Goal: Find specific page/section

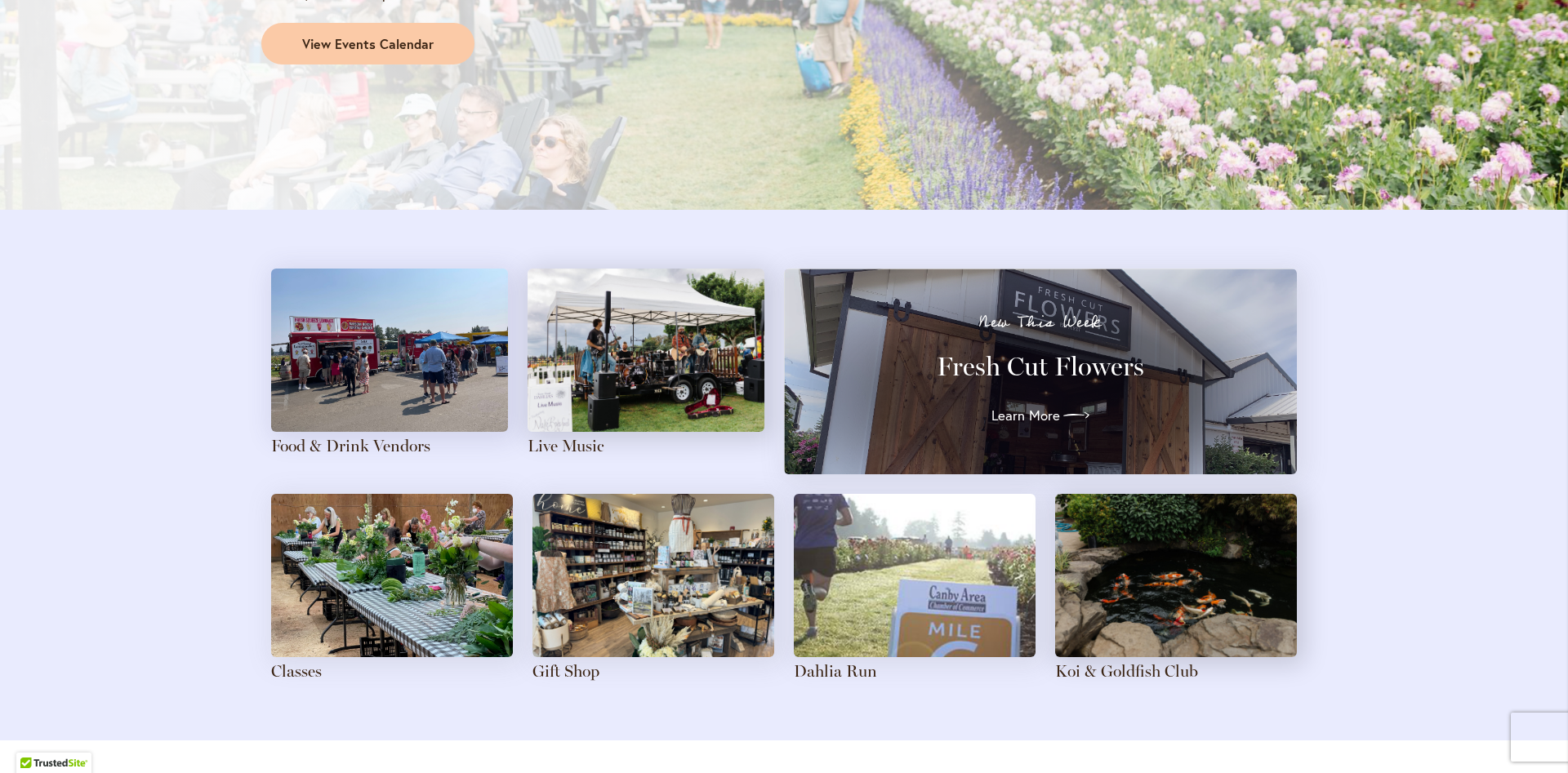
scroll to position [1556, 0]
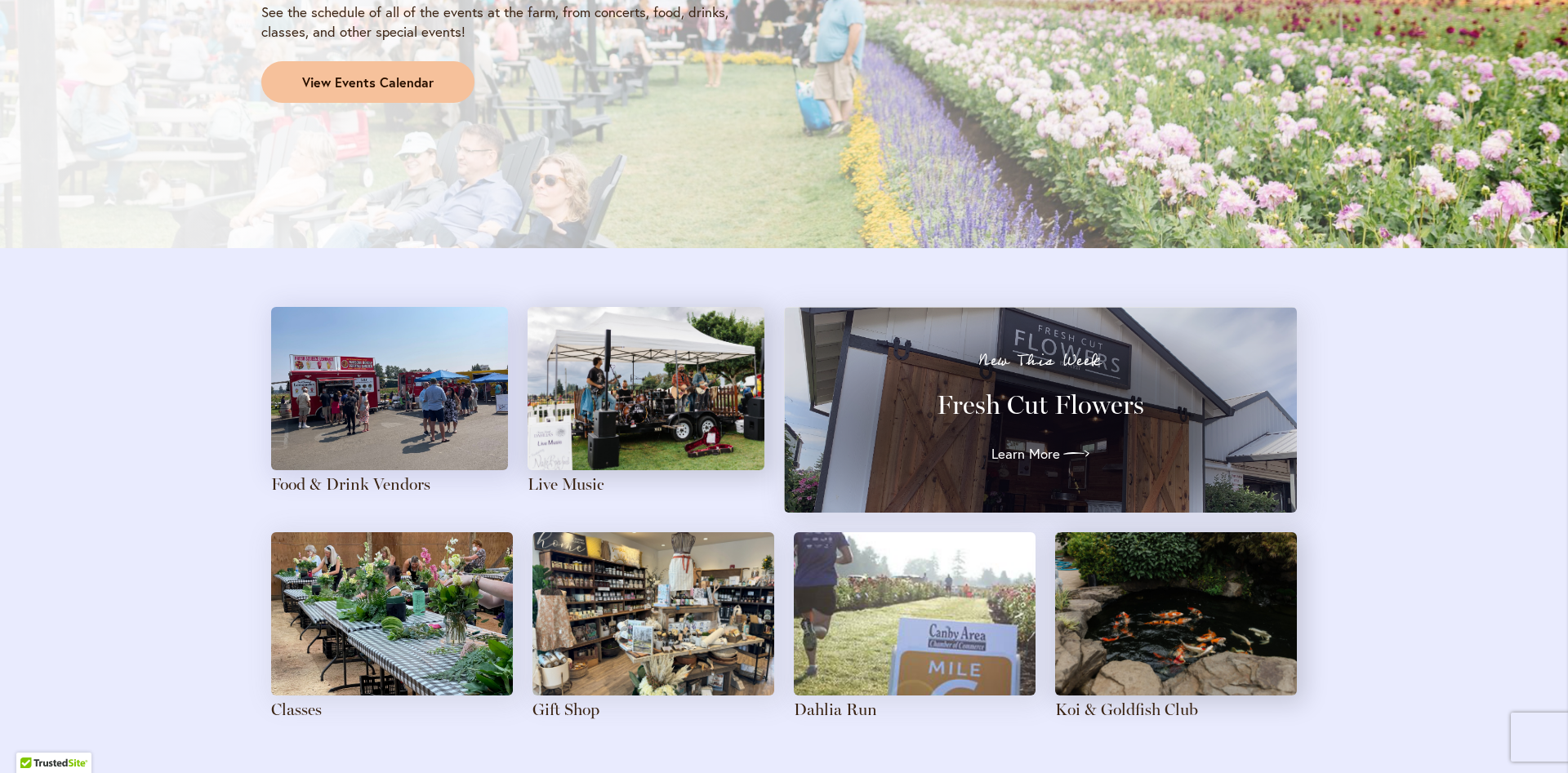
click at [416, 71] on link "View Events Calendar" at bounding box center [368, 82] width 213 height 42
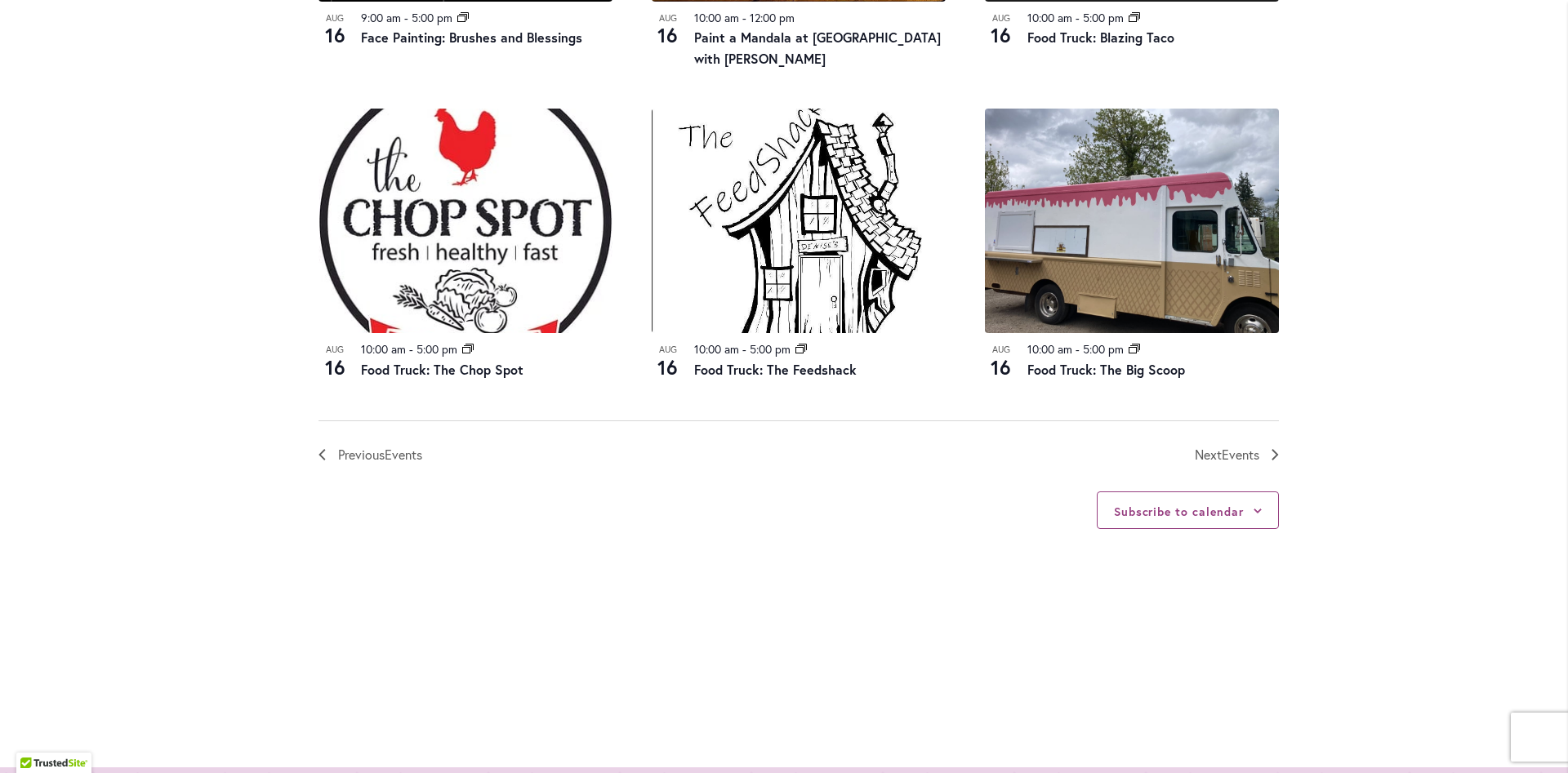
scroll to position [1774, 0]
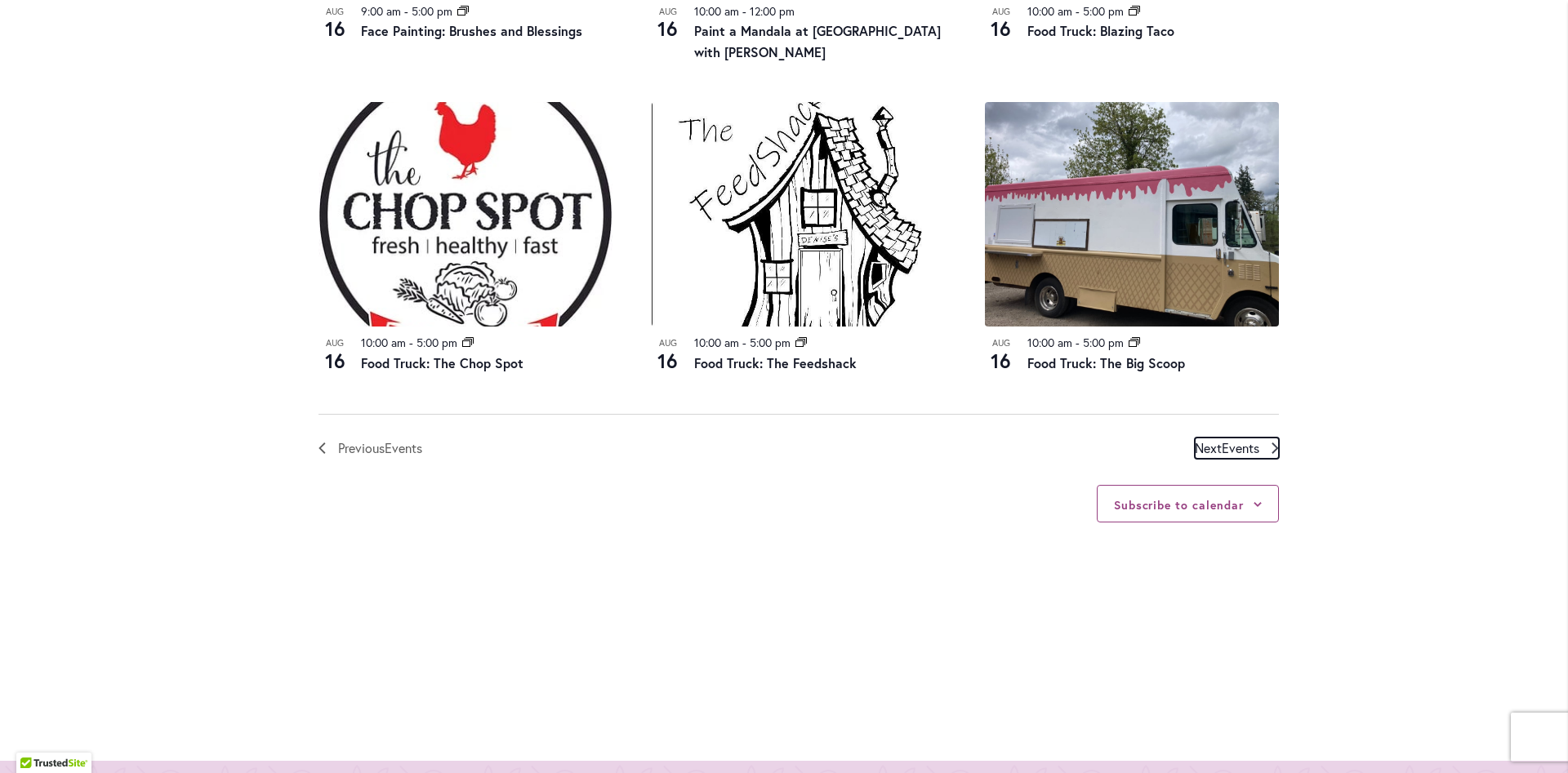
click at [1247, 445] on span "Events" at bounding box center [1240, 448] width 37 height 17
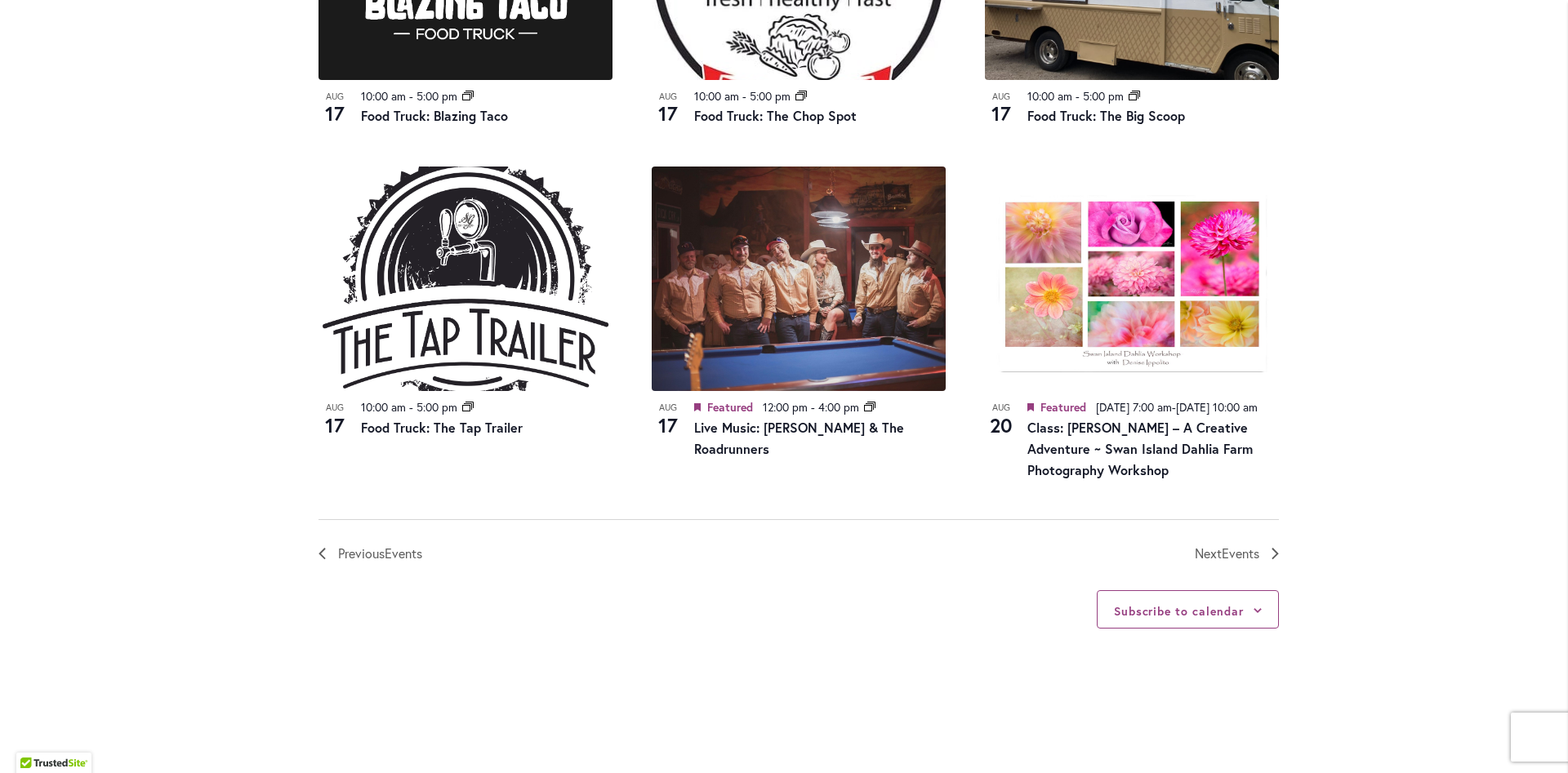
scroll to position [1771, 0]
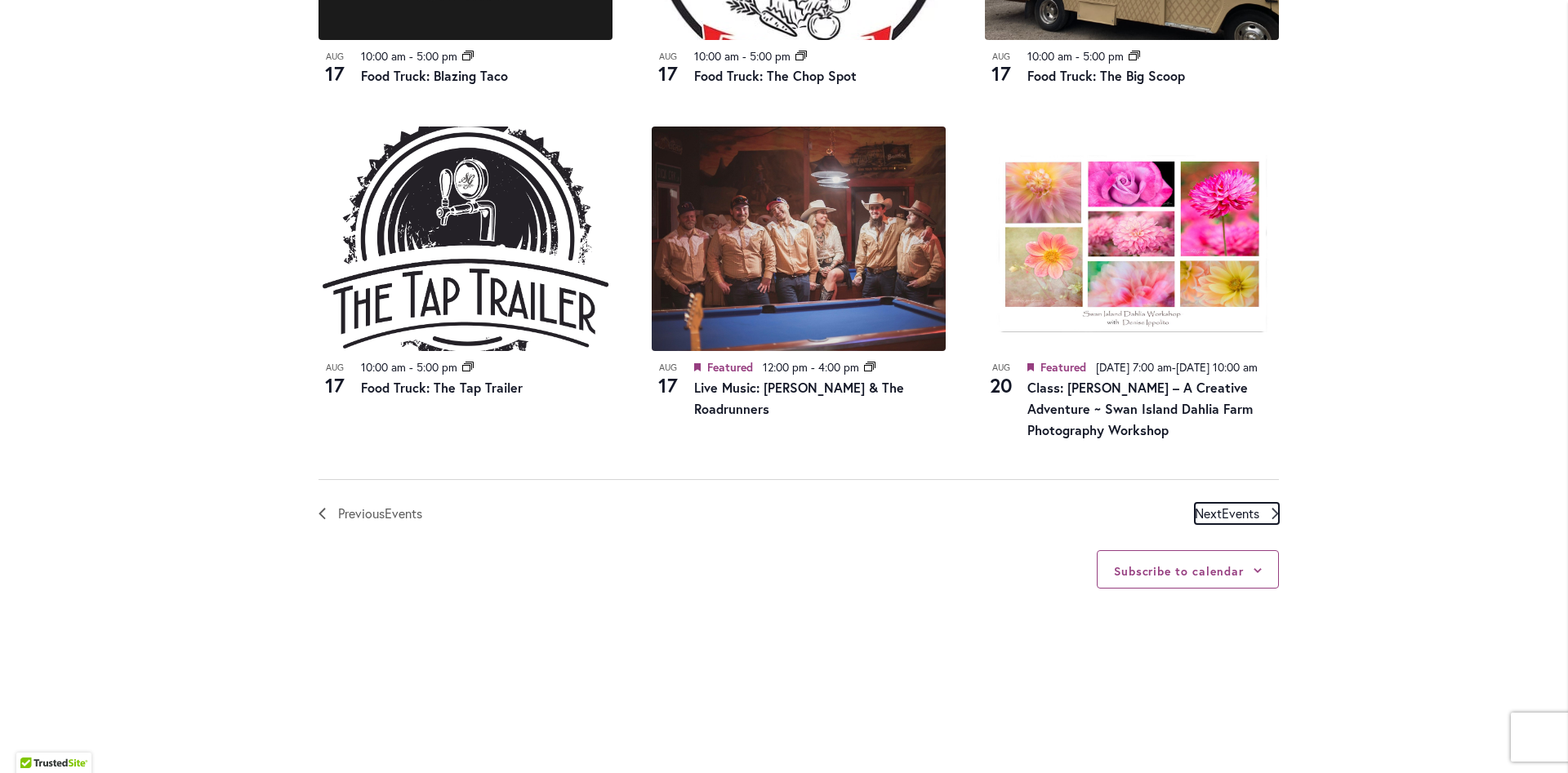
click at [1264, 524] on link "Next Events" at bounding box center [1237, 513] width 85 height 21
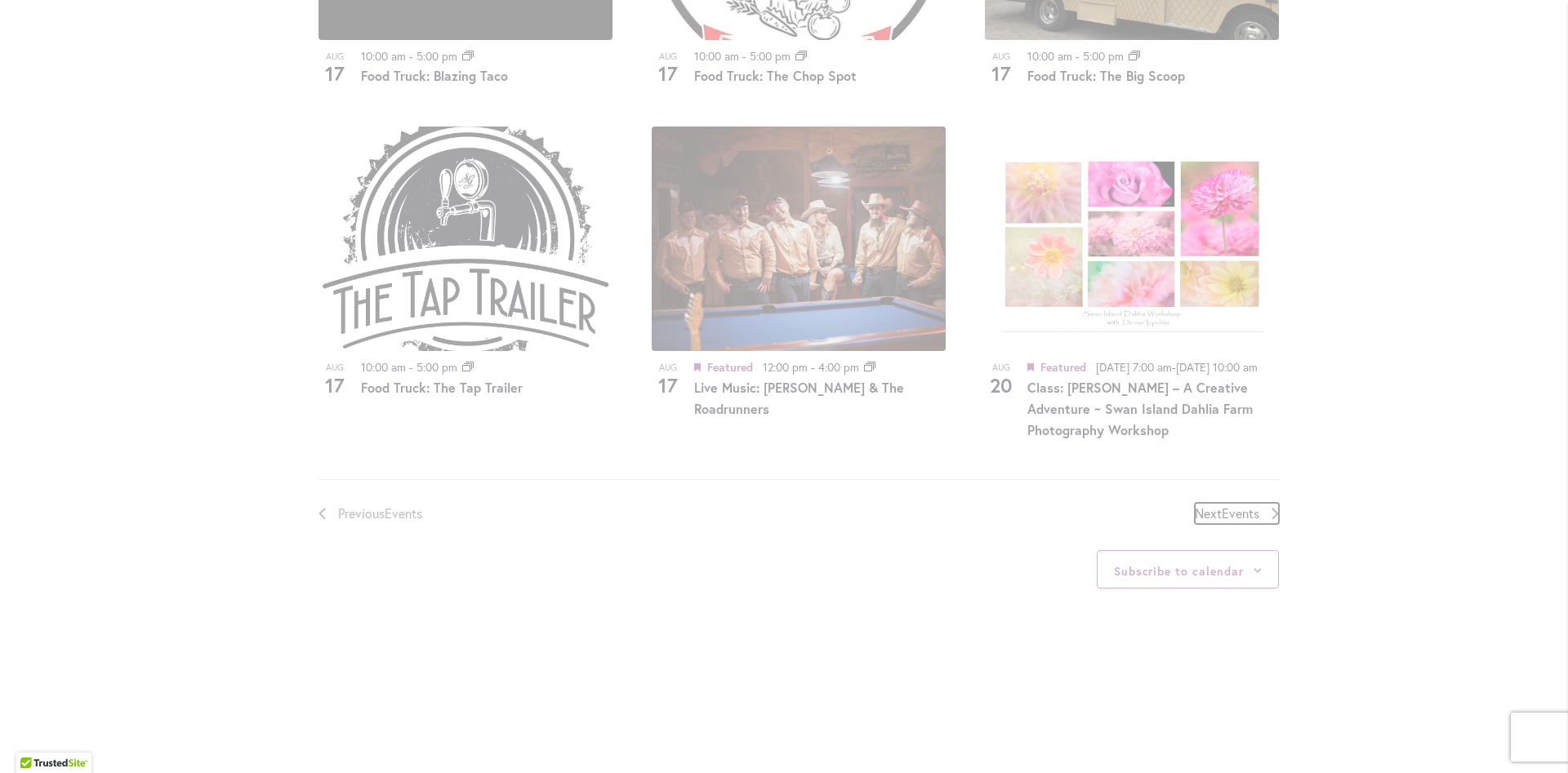
scroll to position [805, 0]
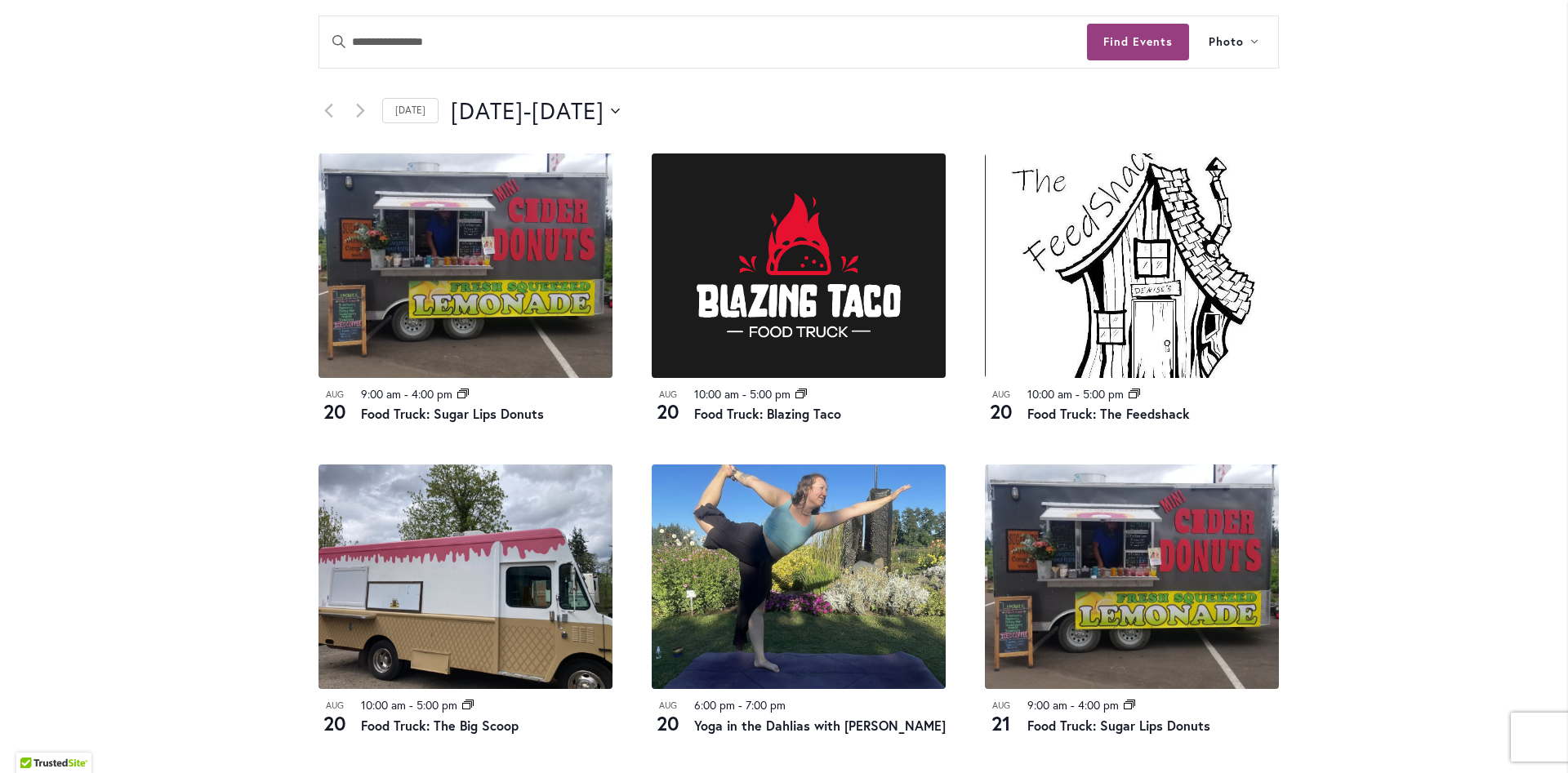
scroll to position [739, 0]
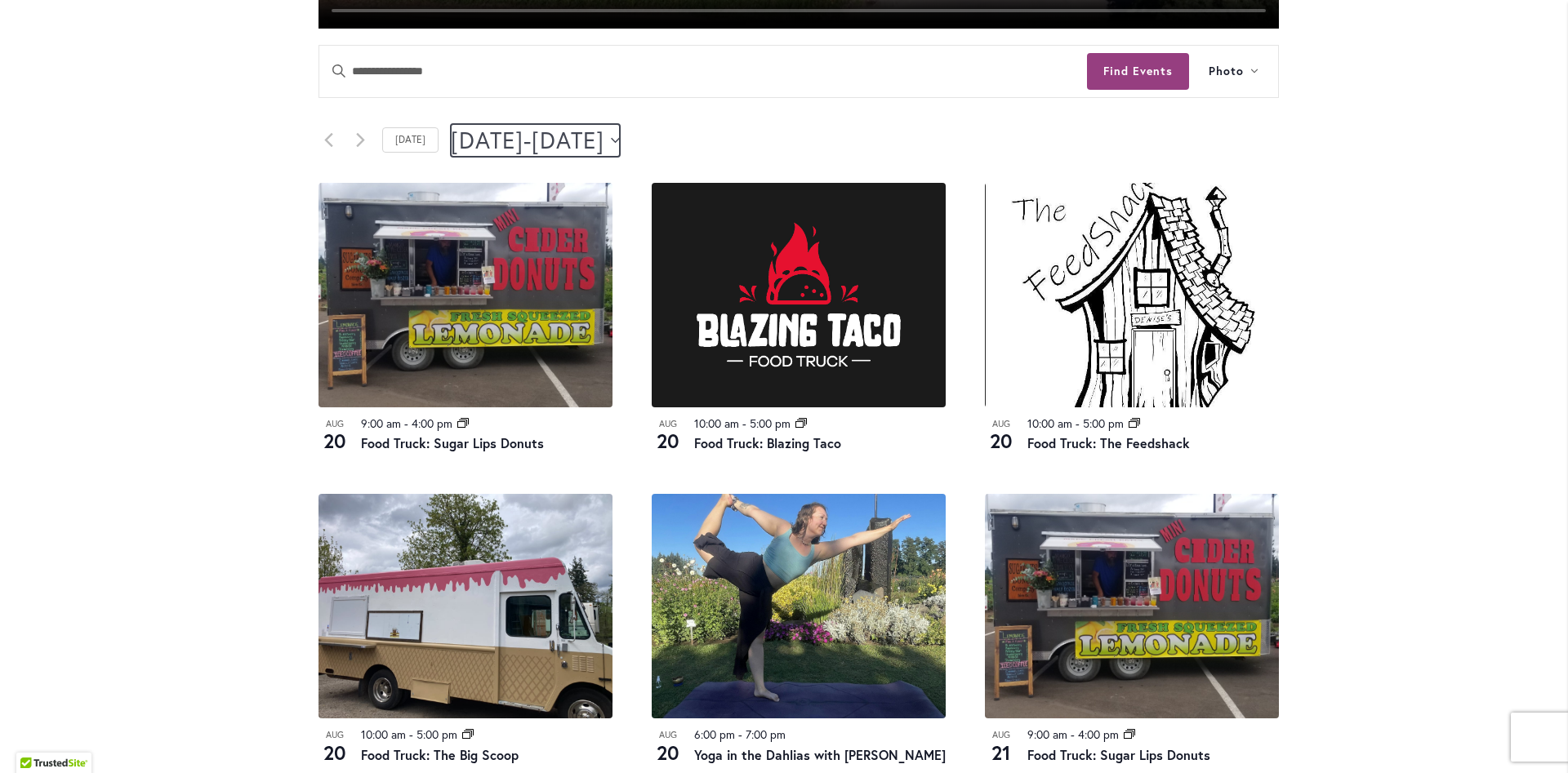
click at [604, 144] on span "August 22" at bounding box center [568, 140] width 73 height 33
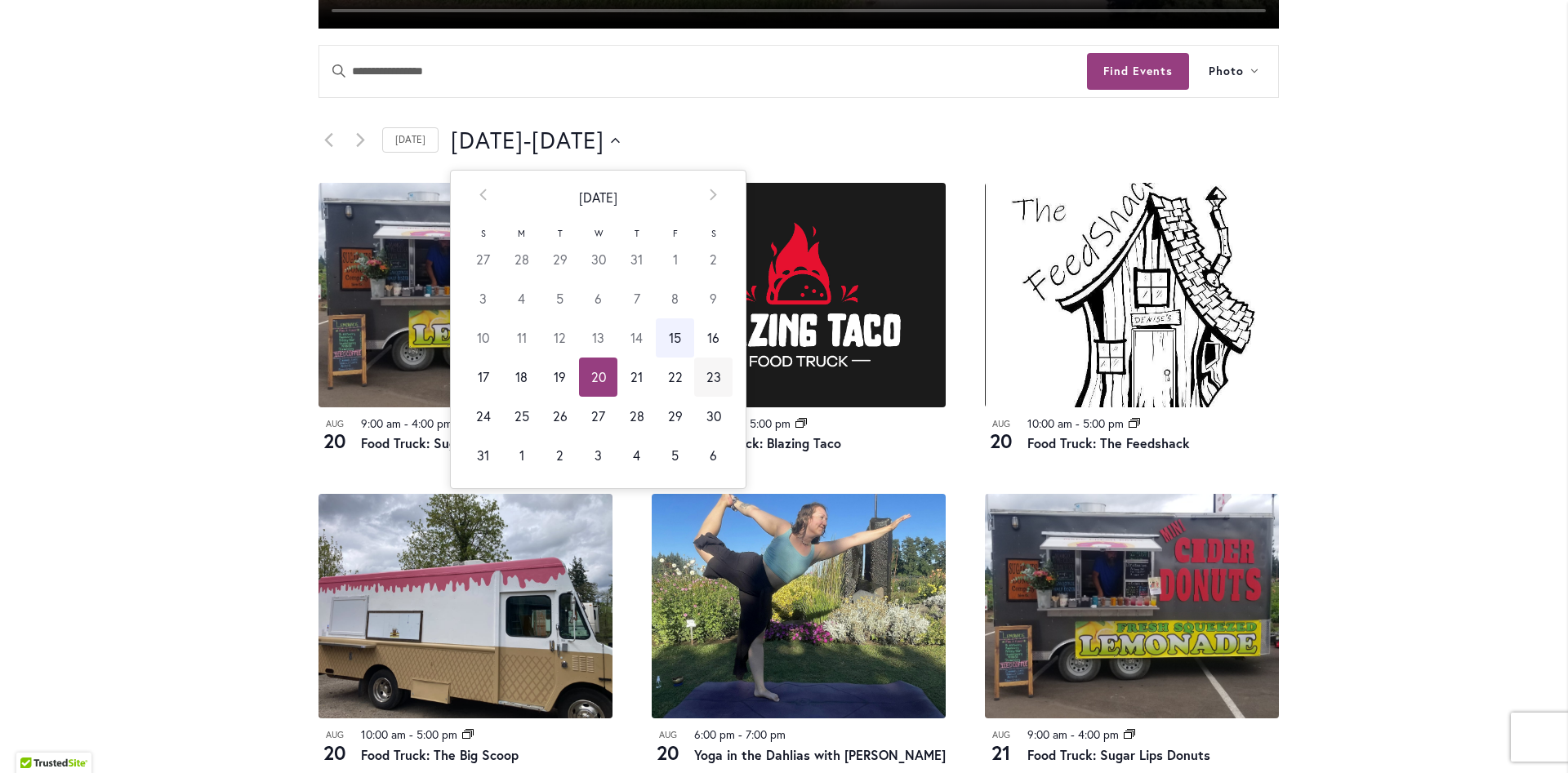
click at [702, 376] on td "23" at bounding box center [713, 377] width 38 height 39
type input "*********"
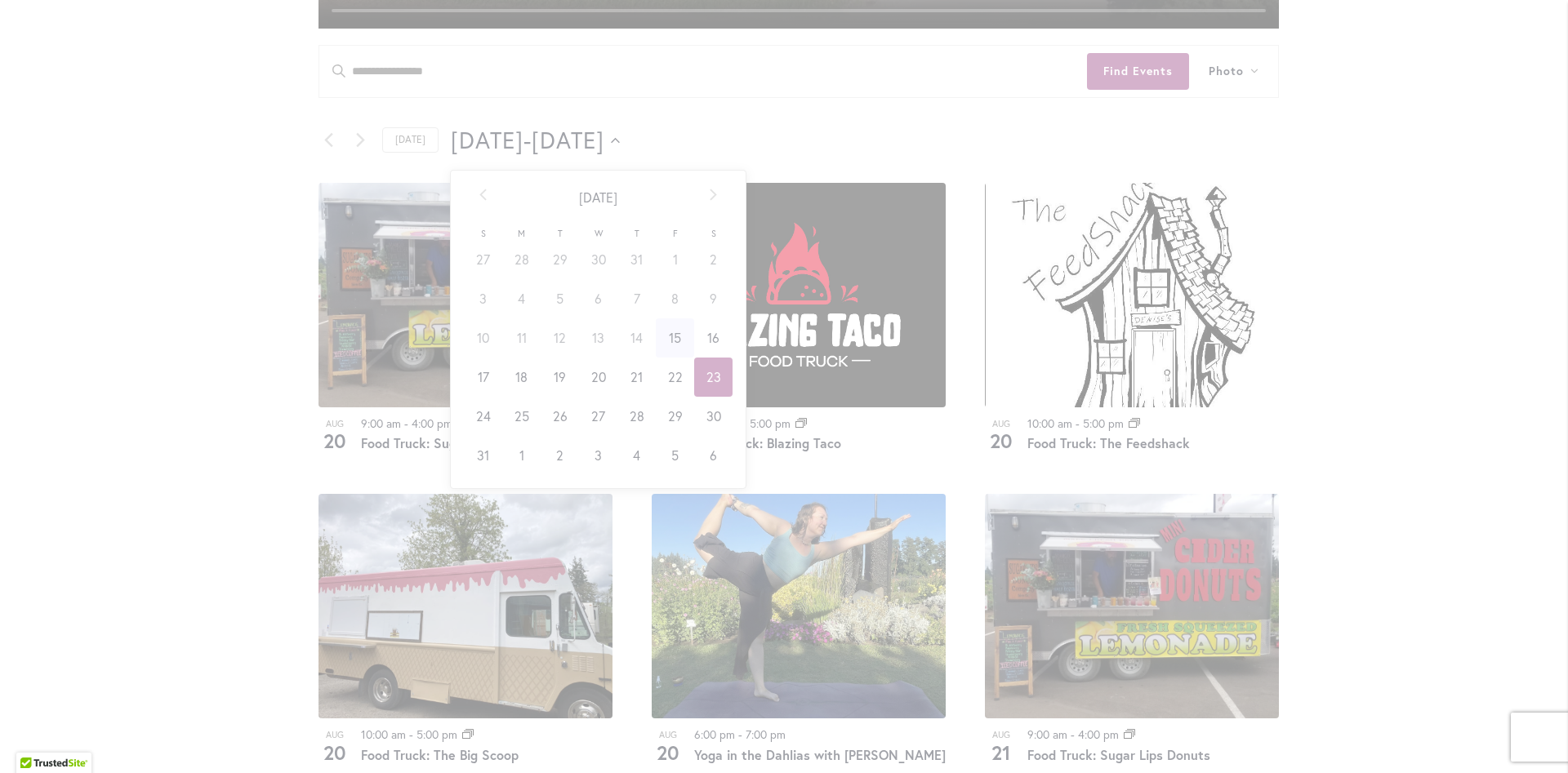
scroll to position [0, 66]
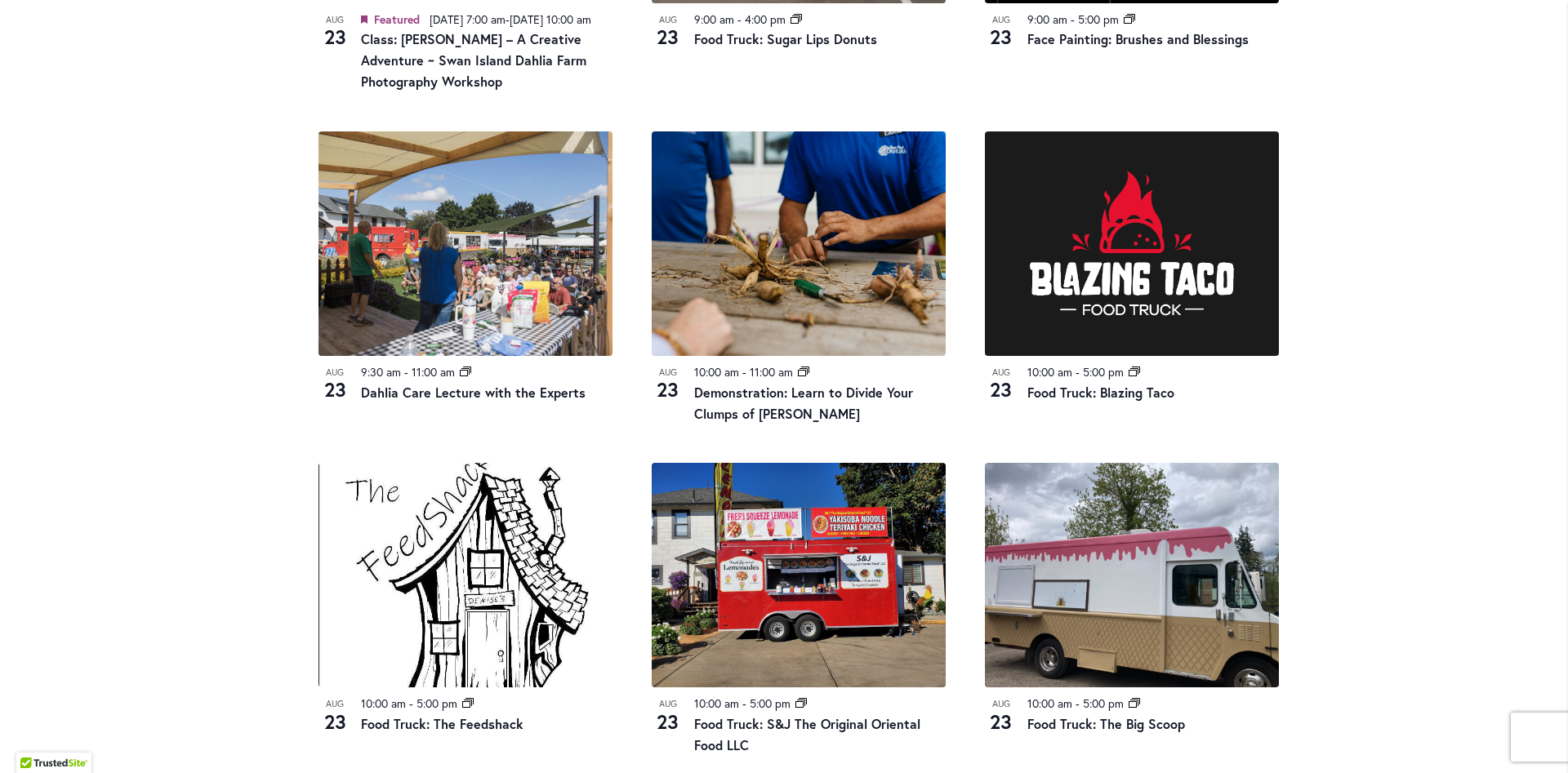
scroll to position [1037, 0]
